Goal: Transaction & Acquisition: Purchase product/service

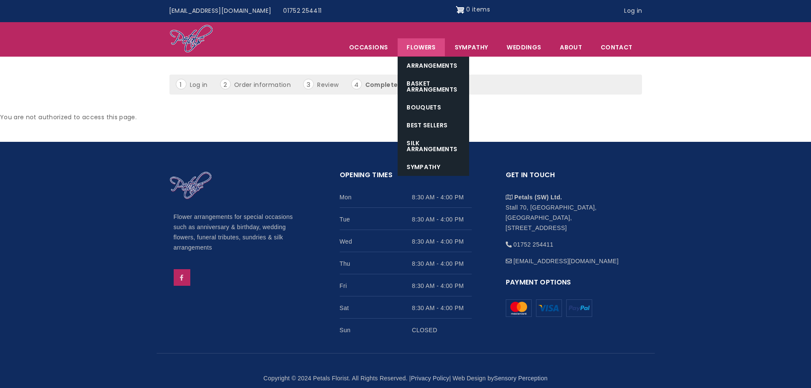
click at [423, 51] on link "Flowers" at bounding box center [421, 47] width 47 height 18
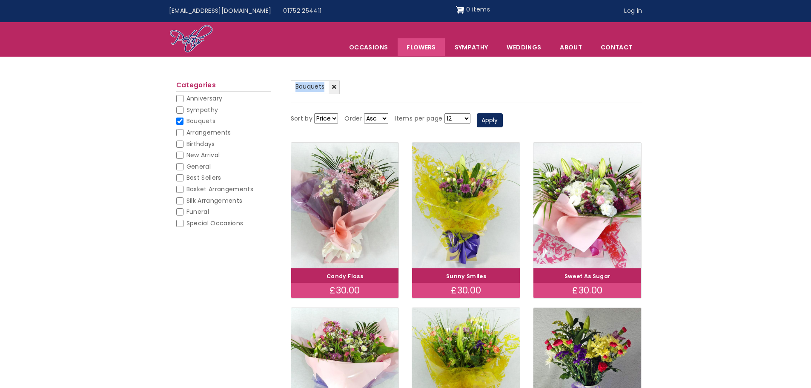
drag, startPoint x: 809, startPoint y: 56, endPoint x: 811, endPoint y: 94, distance: 37.9
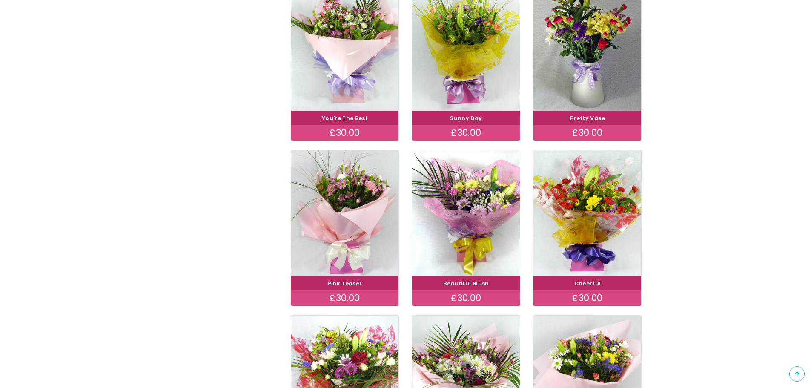
scroll to position [349, 0]
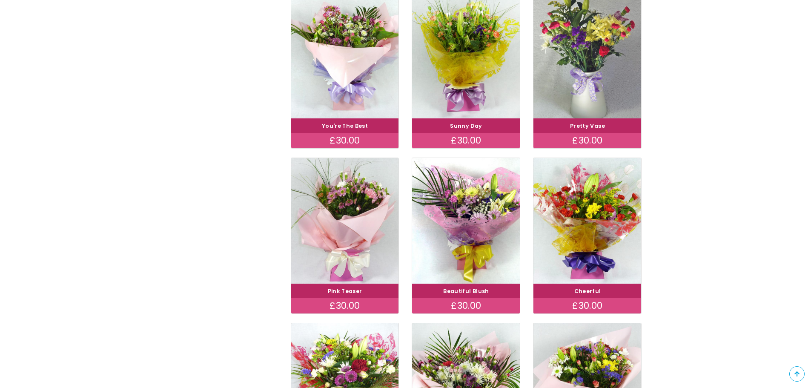
click at [606, 106] on img at bounding box center [587, 56] width 121 height 140
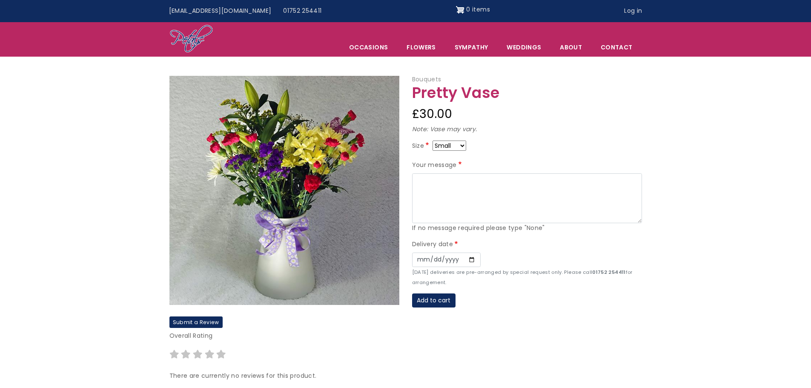
click at [462, 146] on select "Small Medium Large" at bounding box center [449, 145] width 34 height 10
select select "10"
